Goal: Contribute content: Contribute content

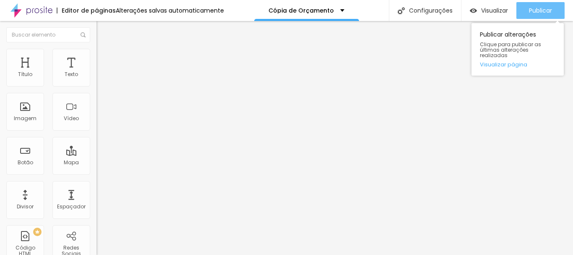
click at [538, 7] on font "Publicar" at bounding box center [540, 10] width 23 height 8
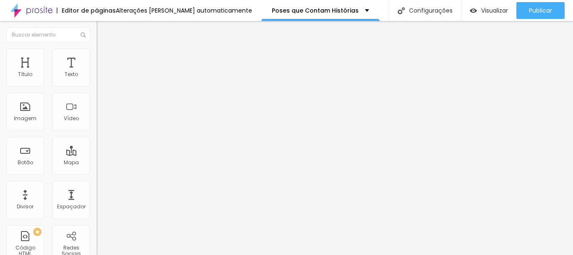
click at [101, 77] on icon "button" at bounding box center [102, 75] width 3 height 3
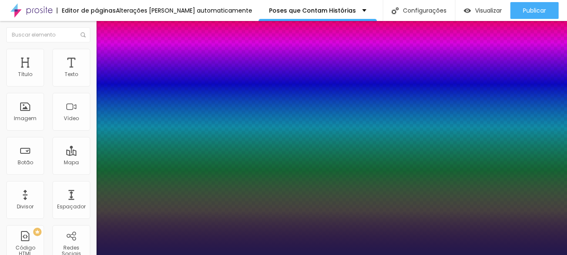
type input "1"
type input "23"
type input "1"
type input "25"
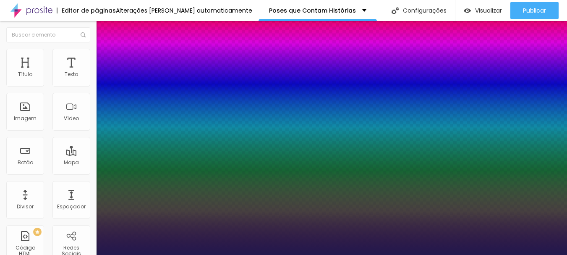
type input "25"
type input "1"
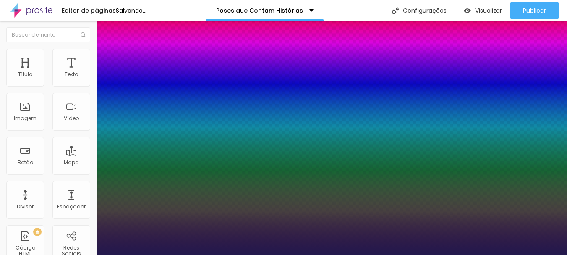
type input "24"
type input "1"
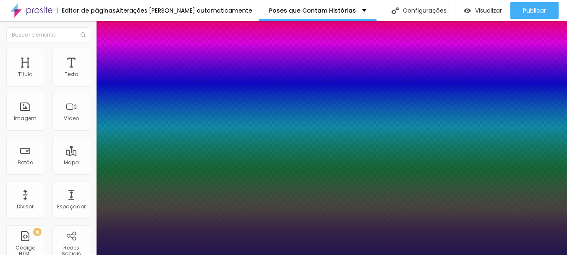
type input "24"
type input "1"
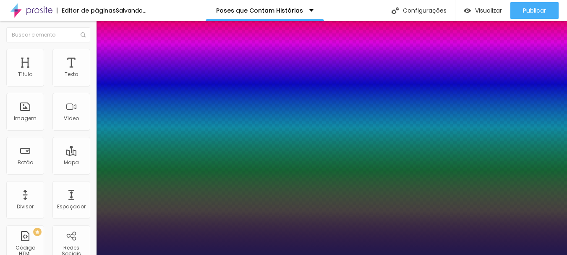
click at [308, 254] on div at bounding box center [283, 255] width 567 height 0
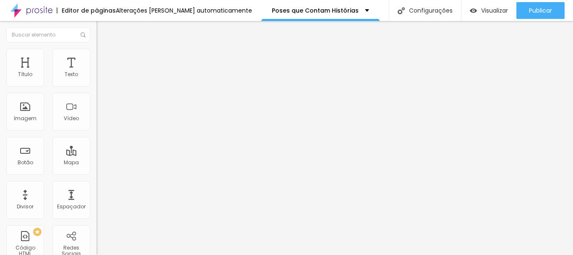
click at [97, 81] on button "button" at bounding box center [103, 76] width 12 height 9
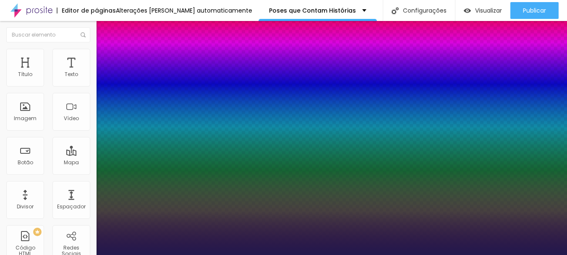
type input "1"
type input "17"
type input "1"
type input "21"
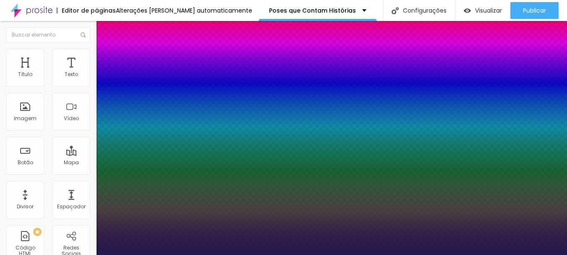
type input "21"
type input "1"
type input "25"
type input "1"
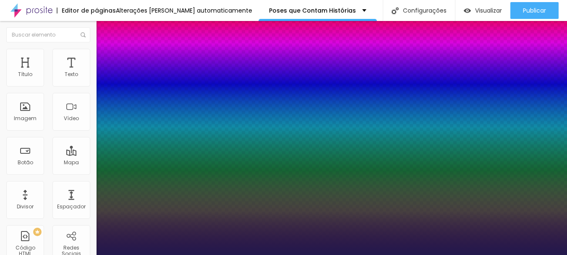
type input "26"
type input "1"
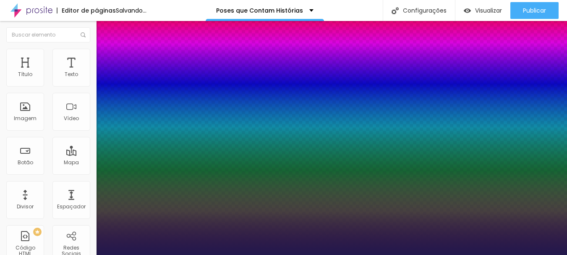
drag, startPoint x: 113, startPoint y: 143, endPoint x: 120, endPoint y: 142, distance: 6.8
type input "26"
type input "1"
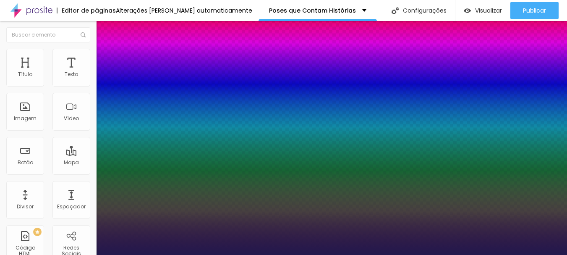
click at [373, 254] on div at bounding box center [283, 255] width 567 height 0
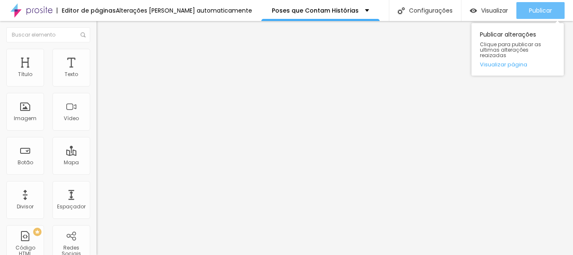
click at [541, 12] on span "Publicar" at bounding box center [540, 10] width 23 height 7
click at [548, 11] on span "Publicar" at bounding box center [540, 10] width 23 height 7
